Goal: Navigation & Orientation: Find specific page/section

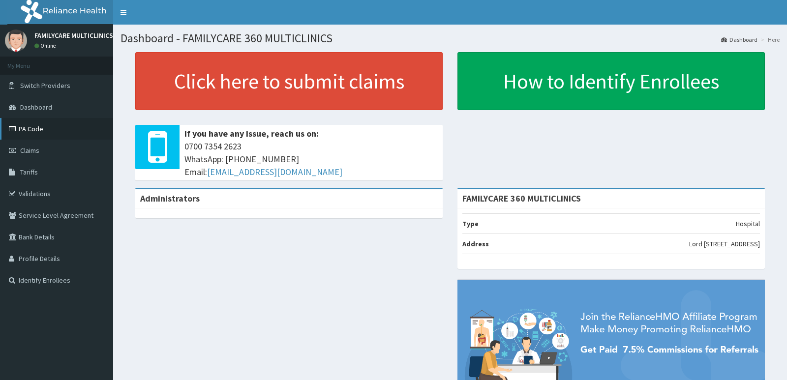
click at [51, 135] on link "PA Code" at bounding box center [56, 129] width 113 height 22
